Goal: Find specific page/section: Find specific page/section

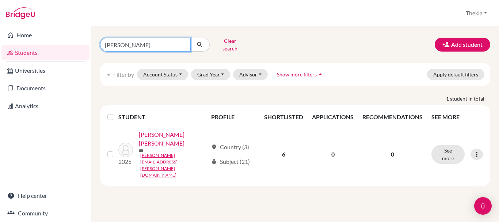
click at [159, 40] on input "[PERSON_NAME]" at bounding box center [145, 45] width 91 height 14
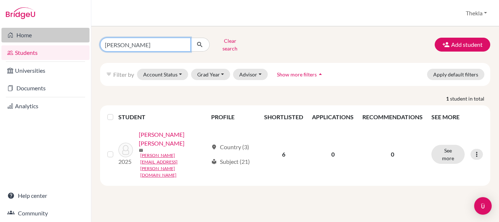
drag, startPoint x: 155, startPoint y: 40, endPoint x: 85, endPoint y: 30, distance: 70.9
click at [86, 34] on div "Home Students Universities Documents Analytics Help center Community Students o…" at bounding box center [249, 111] width 499 height 222
type input "[PERSON_NAME]"
click button "submit" at bounding box center [199, 45] width 19 height 14
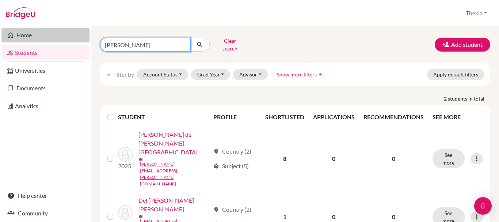
drag, startPoint x: 149, startPoint y: 42, endPoint x: 40, endPoint y: 35, distance: 109.3
click at [40, 35] on div "Home Students Universities Documents Analytics Help center Community Students o…" at bounding box center [249, 111] width 499 height 222
type input "amber"
click button "submit" at bounding box center [199, 45] width 19 height 14
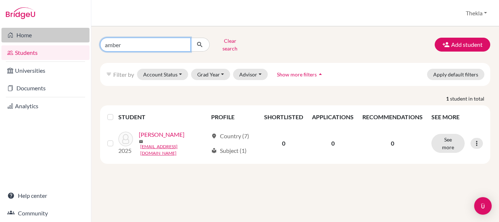
drag, startPoint x: 151, startPoint y: 42, endPoint x: 67, endPoint y: 34, distance: 84.4
click at [67, 34] on div "Home Students Universities Documents Analytics Help center Community Students o…" at bounding box center [249, 111] width 499 height 222
type input "[PERSON_NAME]"
click button "submit" at bounding box center [199, 45] width 19 height 14
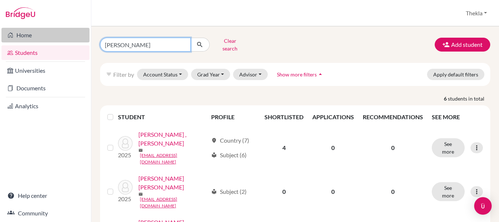
drag, startPoint x: 149, startPoint y: 42, endPoint x: 65, endPoint y: 41, distance: 84.7
click at [65, 41] on div "Home Students Universities Documents Analytics Help center Community Students o…" at bounding box center [249, 111] width 499 height 222
type input "[PERSON_NAME]"
click button "submit" at bounding box center [199, 45] width 19 height 14
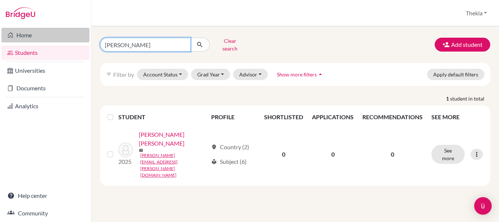
drag, startPoint x: 153, startPoint y: 40, endPoint x: 81, endPoint y: 38, distance: 72.3
click at [81, 38] on div "Home Students Universities Documents Analytics Help center Community Students o…" at bounding box center [249, 111] width 499 height 222
type input "[PERSON_NAME]"
click button "submit" at bounding box center [199, 45] width 19 height 14
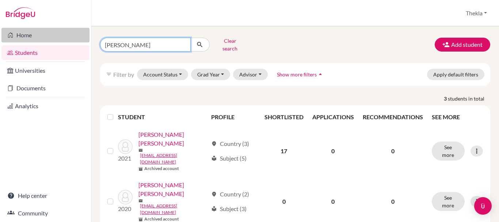
drag, startPoint x: 151, startPoint y: 43, endPoint x: 77, endPoint y: 36, distance: 74.4
click at [78, 36] on div "Home Students Universities Documents Analytics Help center Community Students o…" at bounding box center [249, 111] width 499 height 222
type input "[PERSON_NAME]"
click button "submit" at bounding box center [199, 45] width 19 height 14
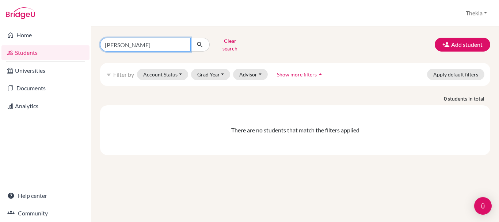
drag, startPoint x: 136, startPoint y: 38, endPoint x: 48, endPoint y: 27, distance: 88.6
click at [48, 27] on div "Home Students Universities Documents Analytics Help center Community Students o…" at bounding box center [249, 111] width 499 height 222
type input "nico"
click button "submit" at bounding box center [199, 45] width 19 height 14
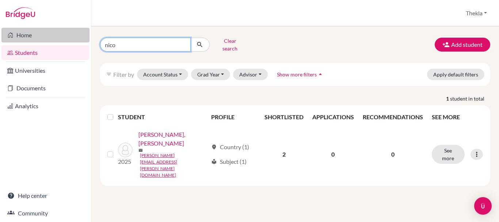
drag, startPoint x: 149, startPoint y: 43, endPoint x: 80, endPoint y: 39, distance: 69.5
click at [80, 39] on div "Home Students Universities Documents Analytics Help center Community Students o…" at bounding box center [249, 111] width 499 height 222
type input "[PERSON_NAME]"
click button "submit" at bounding box center [199, 45] width 19 height 14
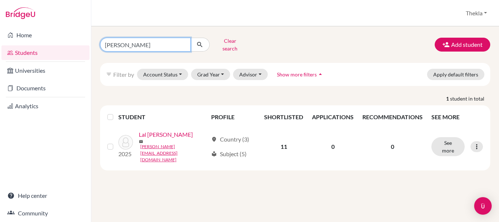
drag, startPoint x: 157, startPoint y: 40, endPoint x: 66, endPoint y: 44, distance: 90.2
click at [66, 44] on div "Home Students Universities Documents Analytics Help center Community Students o…" at bounding box center [249, 111] width 499 height 222
type input "[PERSON_NAME]"
click button "submit" at bounding box center [199, 45] width 19 height 14
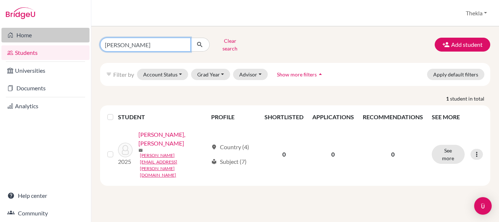
drag, startPoint x: 145, startPoint y: 42, endPoint x: 62, endPoint y: 30, distance: 83.7
click at [65, 34] on div "Home Students Universities Documents Analytics Help center Community Students o…" at bounding box center [249, 111] width 499 height 222
type input "sofia"
click button "submit" at bounding box center [199, 45] width 19 height 14
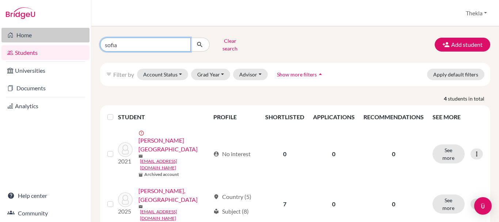
drag, startPoint x: 152, startPoint y: 41, endPoint x: 14, endPoint y: 35, distance: 137.8
click at [14, 35] on div "Home Students Universities Documents Analytics Help center Community Students o…" at bounding box center [249, 111] width 499 height 222
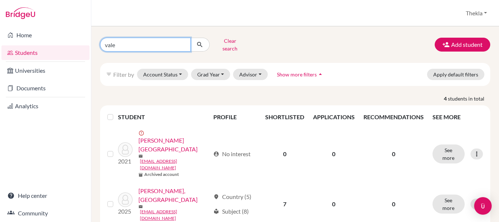
type input "[PERSON_NAME]"
click at [204, 43] on button "submit" at bounding box center [199, 45] width 19 height 14
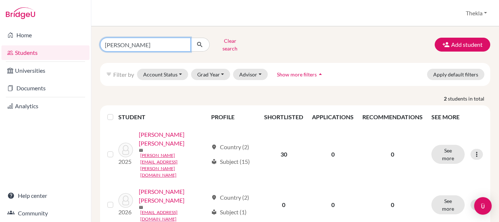
drag, startPoint x: 130, startPoint y: 44, endPoint x: 59, endPoint y: 41, distance: 71.6
click at [59, 42] on div "Home Students Universities Documents Analytics Help center Community Students o…" at bounding box center [249, 111] width 499 height 222
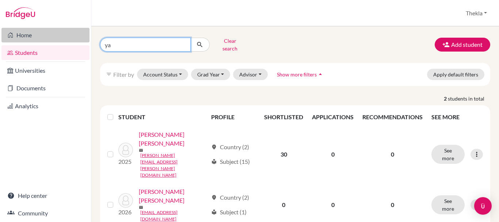
type input "[PERSON_NAME]"
click button "submit" at bounding box center [199, 45] width 19 height 14
